Goal: Transaction & Acquisition: Purchase product/service

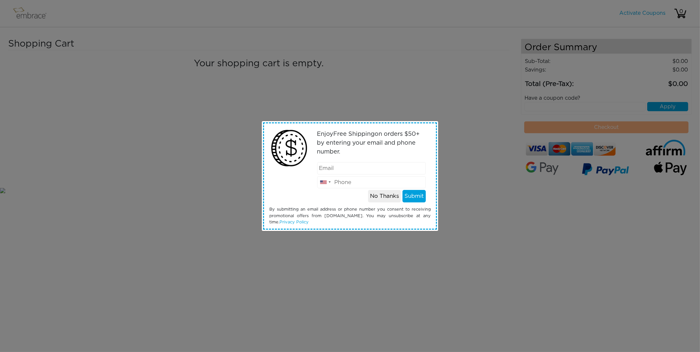
click at [340, 170] on input "email" at bounding box center [371, 168] width 109 height 12
type input "[PERSON_NAME][EMAIL_ADDRESS][DOMAIN_NAME]"
type input "7863063700"
click at [415, 198] on button "Submit" at bounding box center [414, 196] width 23 height 12
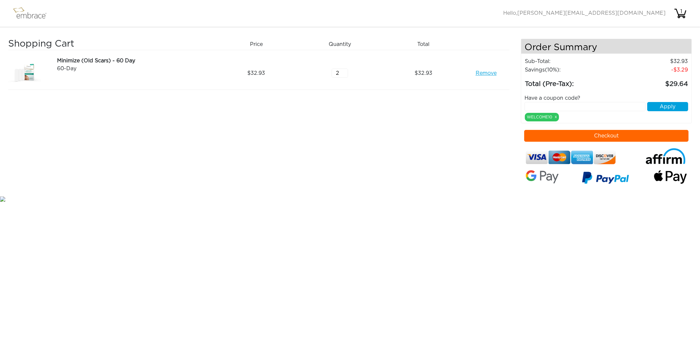
type input "2"
click at [345, 70] on input "2" at bounding box center [340, 73] width 16 height 9
click at [540, 118] on div "WELCOME10 x" at bounding box center [542, 117] width 34 height 9
click at [538, 103] on input "text" at bounding box center [585, 106] width 121 height 9
type input "WELCOME10"
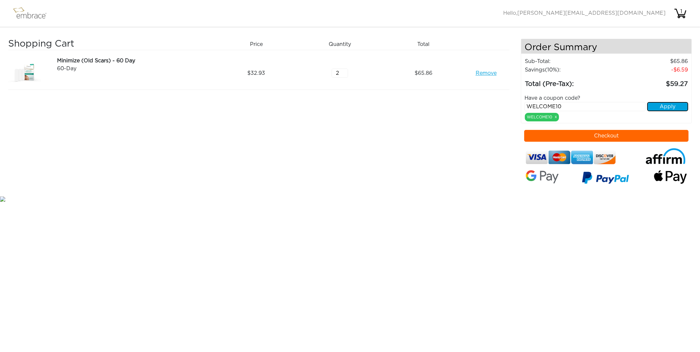
click at [674, 107] on button "Apply" at bounding box center [668, 106] width 41 height 9
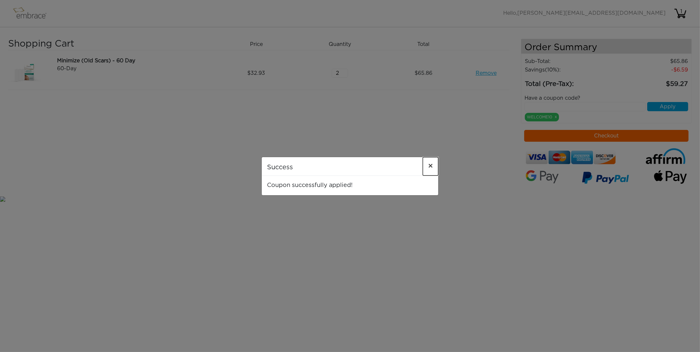
click at [431, 163] on span "×" at bounding box center [430, 166] width 5 height 8
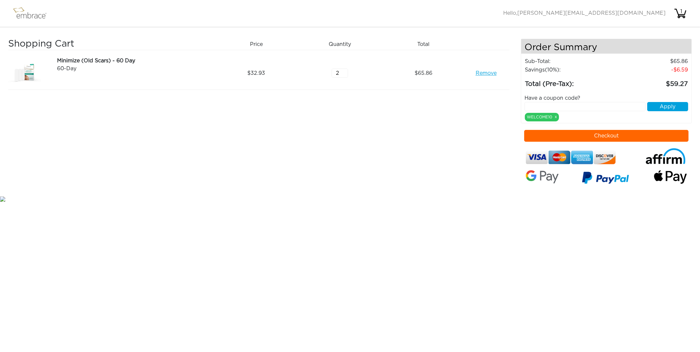
click at [607, 134] on button "Checkout" at bounding box center [607, 136] width 164 height 12
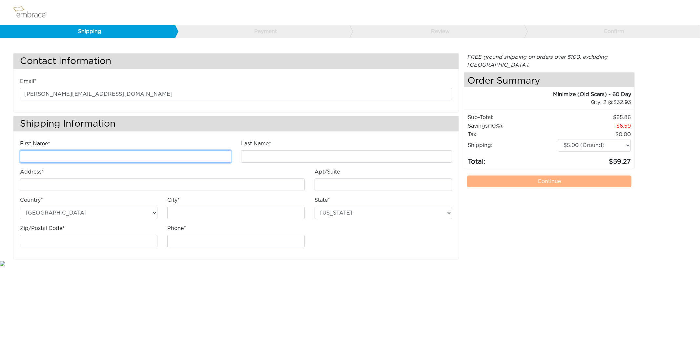
click at [47, 151] on input "First Name*" at bounding box center [125, 156] width 211 height 12
type input "a"
type input "Ana"
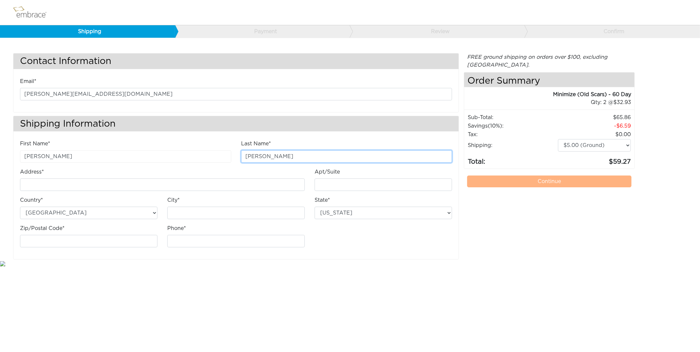
type input "Moffat"
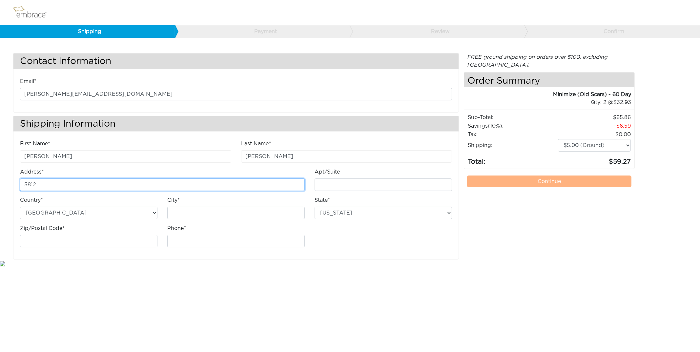
type input "5812 SW 42nd Ter, Miami FL 33155"
type input "Miami"
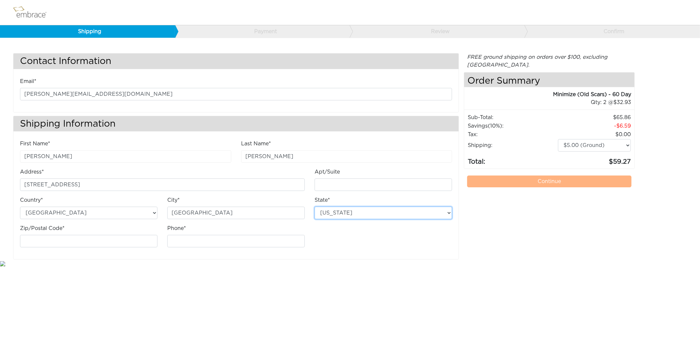
select select "FL"
type input "33155-5316"
type input "7863063700"
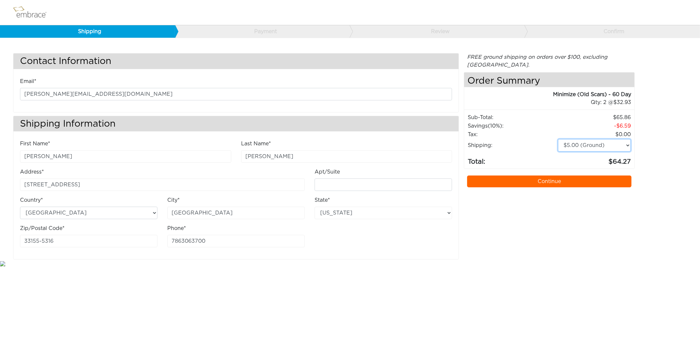
click at [629, 145] on select "$5.00 (Ground) $15.00 (Express Saver) $20.00 (Two Day) $30.00 (Overnight)" at bounding box center [594, 145] width 73 height 12
click at [558, 139] on select "$5.00 (Ground) $15.00 (Express Saver) $20.00 (Two Day) $30.00 (Overnight)" at bounding box center [594, 145] width 73 height 12
click at [556, 181] on link "Continue" at bounding box center [549, 182] width 164 height 12
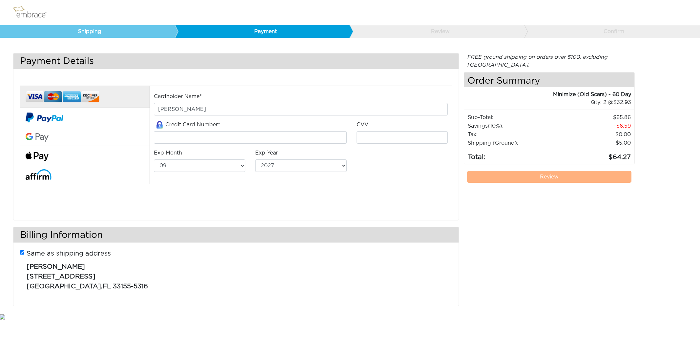
select select "9"
select select "2027"
click at [170, 106] on input "[PERSON_NAME]" at bounding box center [301, 109] width 294 height 12
type input "[PERSON_NAME] [PERSON_NAME]"
click at [180, 136] on input "tel" at bounding box center [250, 137] width 193 height 12
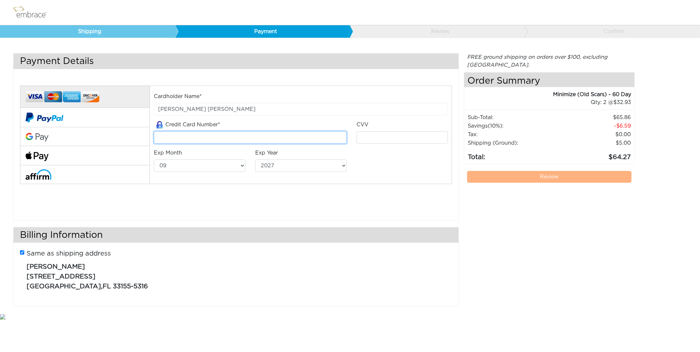
type input "[CREDIT_CARD_NUMBER]"
type input "579"
select select "6"
select select "2029"
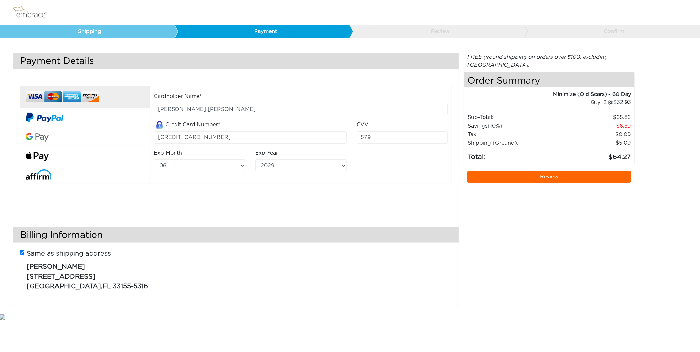
click at [540, 175] on link "Review" at bounding box center [549, 177] width 164 height 12
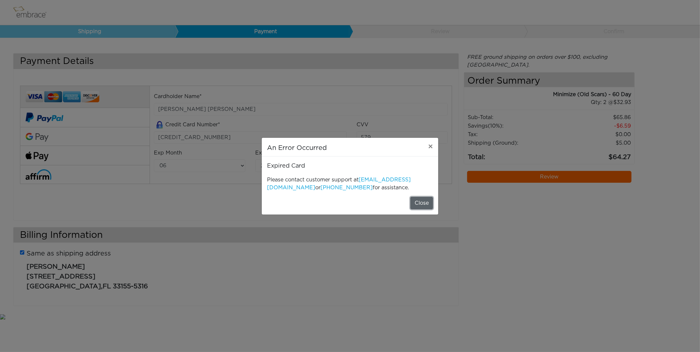
click at [423, 200] on button "Close" at bounding box center [422, 203] width 23 height 12
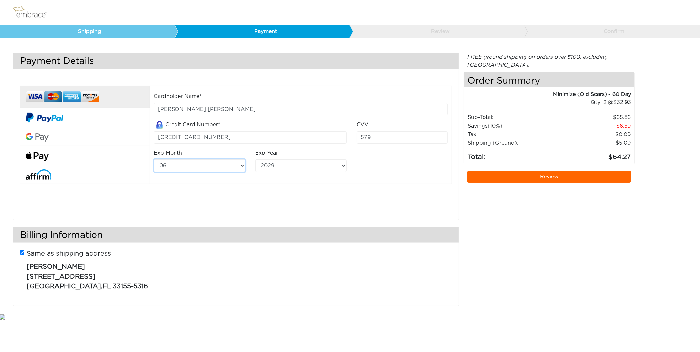
click at [241, 164] on select "01 02 03 04 05 06 07 08 09 10 11 12" at bounding box center [200, 166] width 92 height 12
select select "8"
click at [154, 160] on select "01 02 03 04 05 06 07 08 09 10 11 12" at bounding box center [200, 166] width 92 height 12
click at [511, 178] on link "Review" at bounding box center [549, 177] width 164 height 12
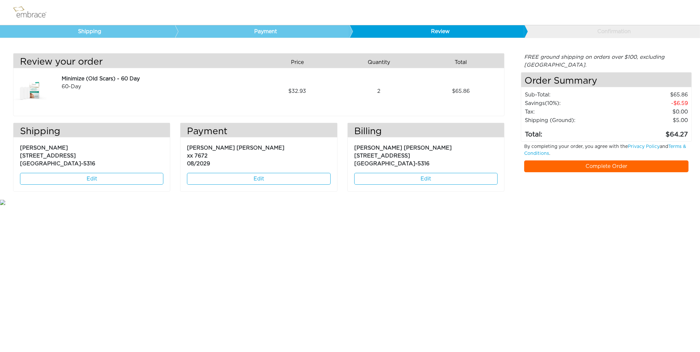
click at [580, 164] on link "Complete Order" at bounding box center [607, 167] width 164 height 12
